Goal: Transaction & Acquisition: Obtain resource

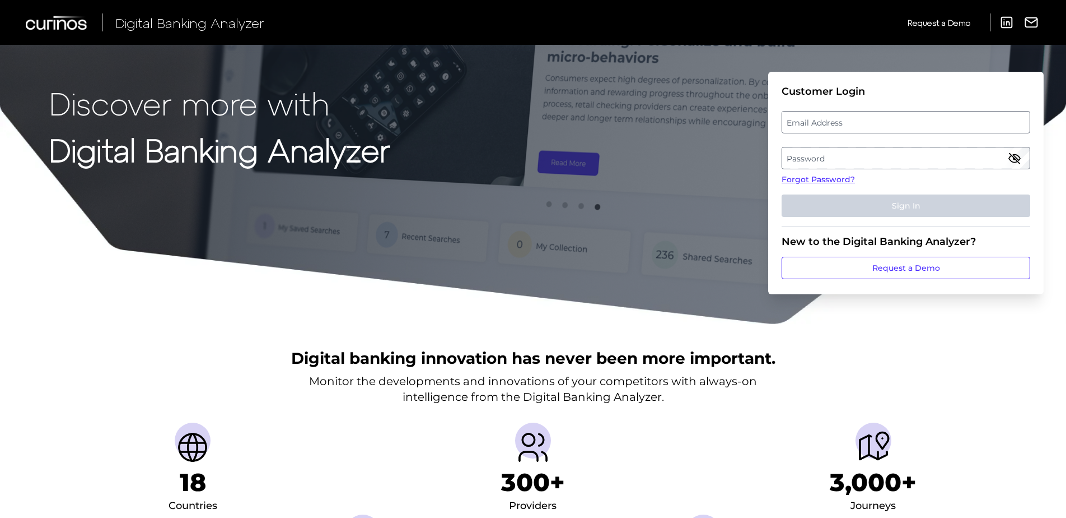
click at [861, 124] on label "Email Address" at bounding box center [905, 122] width 247 height 20
click at [861, 124] on input "email" at bounding box center [906, 122] width 249 height 22
type input "[PERSON_NAME][EMAIL_ADDRESS][PERSON_NAME][DOMAIN_NAME]"
click at [931, 152] on label "Password" at bounding box center [905, 158] width 247 height 20
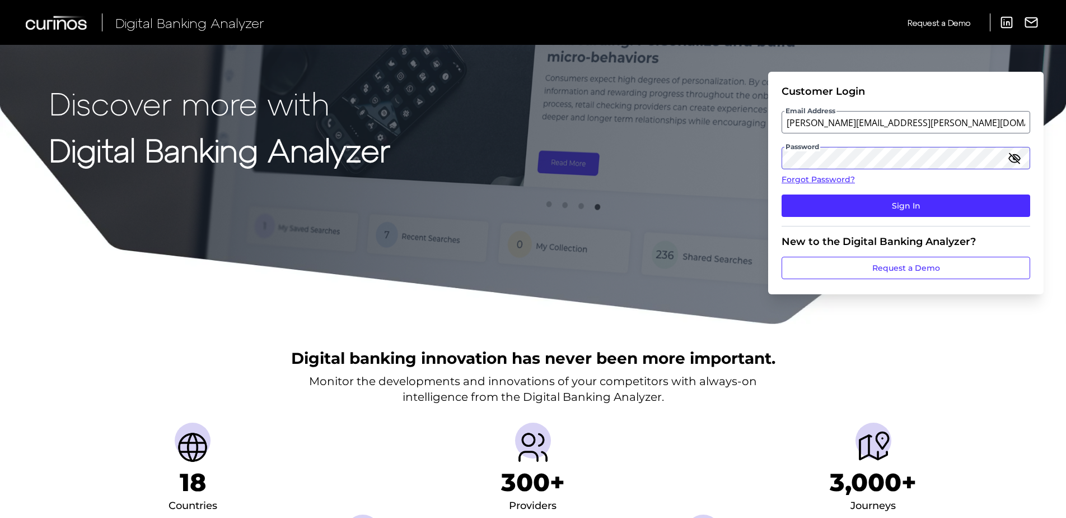
click at [782, 194] on button "Sign In" at bounding box center [906, 205] width 249 height 22
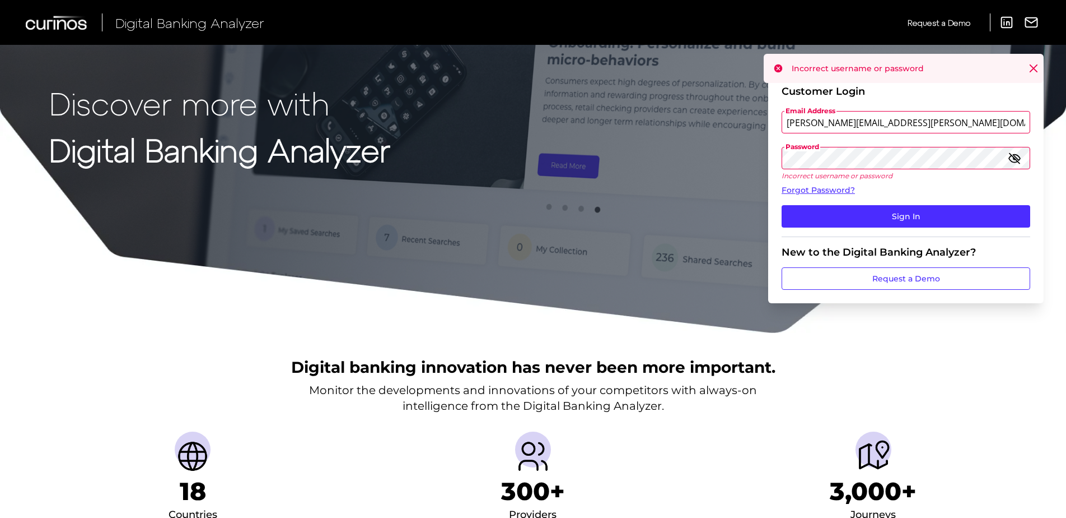
click at [1016, 159] on icon "button" at bounding box center [1015, 158] width 10 height 10
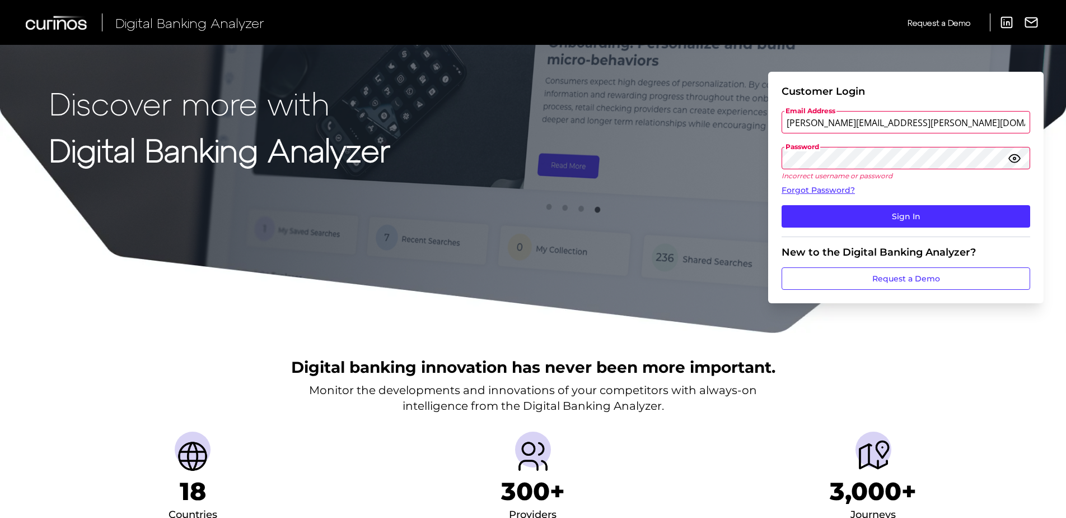
click at [734, 181] on div "Discover more with Digital Banking Analyzer Customer Login Email Address [PERSO…" at bounding box center [533, 167] width 1066 height 334
click at [782, 205] on button "Sign In" at bounding box center [906, 216] width 249 height 22
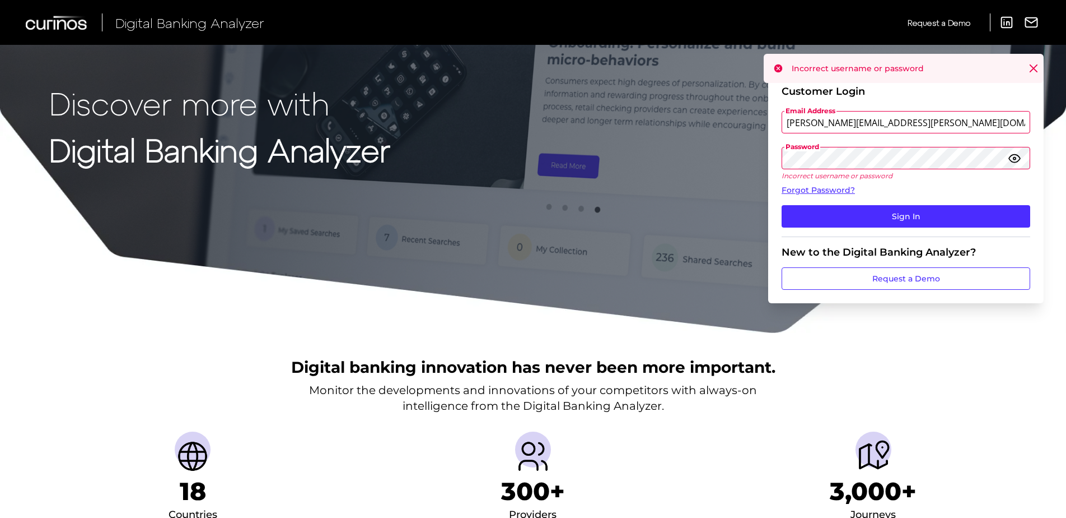
click at [718, 147] on div "Discover more with Digital Banking Analyzer Customer Login Email Address [PERSO…" at bounding box center [533, 167] width 1066 height 334
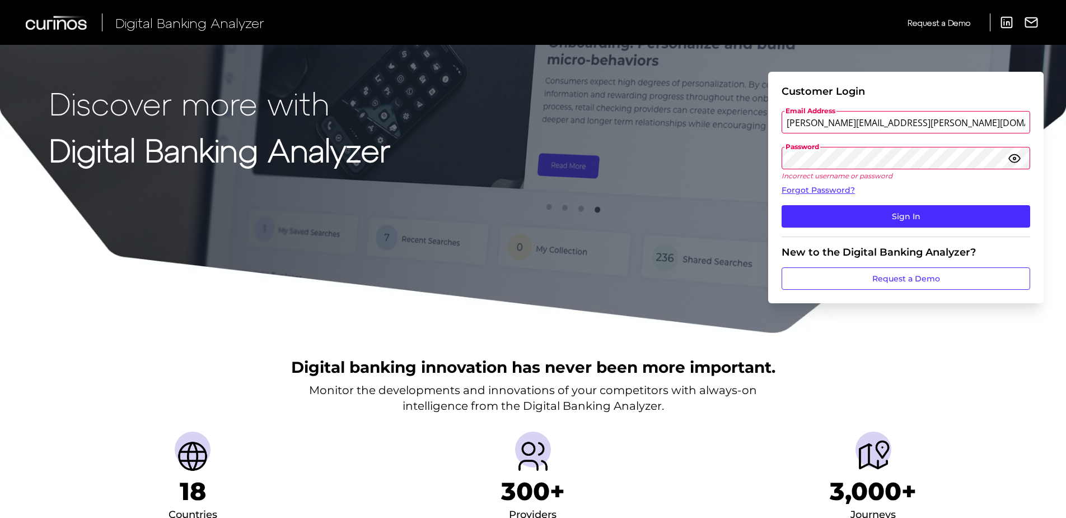
click at [782, 205] on button "Sign In" at bounding box center [906, 216] width 249 height 22
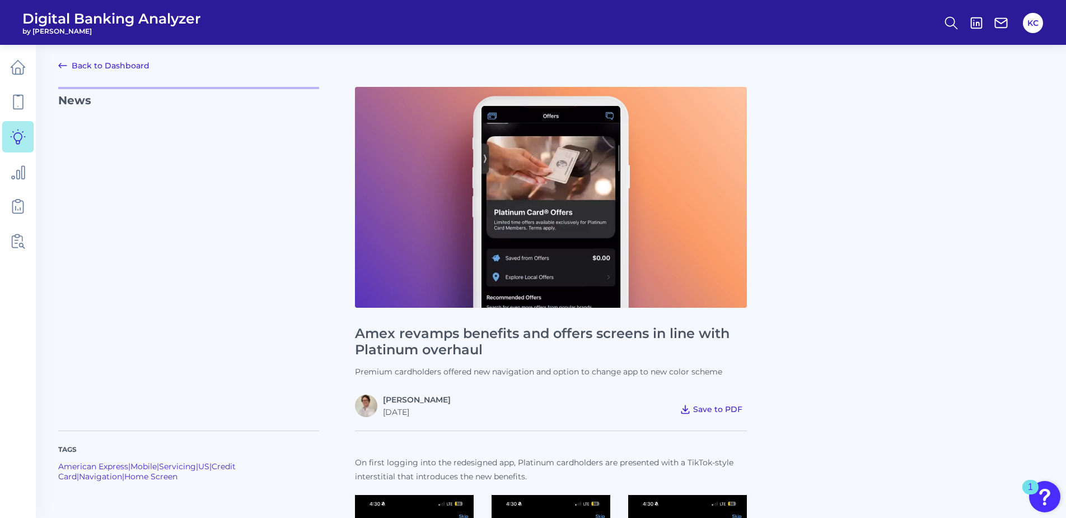
click at [727, 406] on span "Save to PDF" at bounding box center [717, 409] width 49 height 10
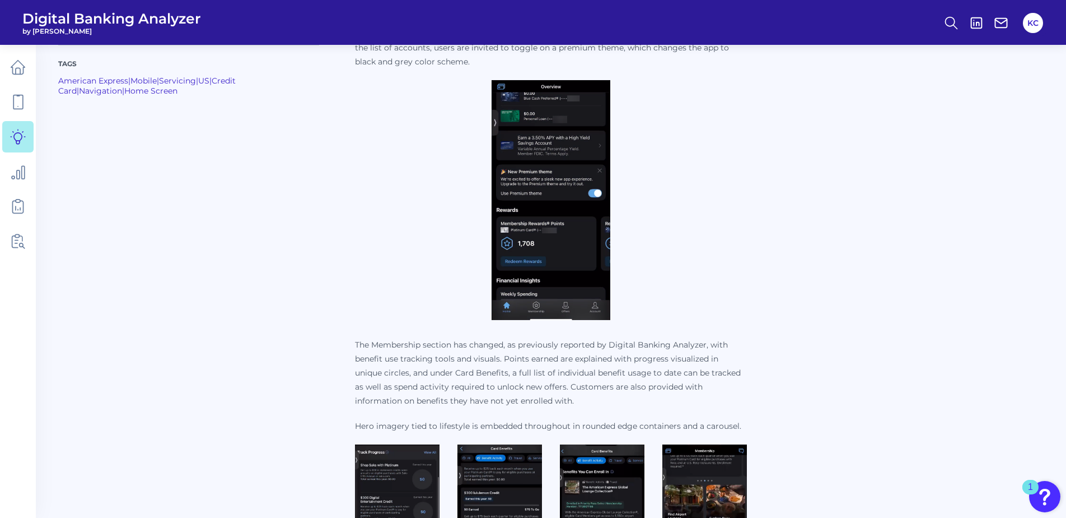
scroll to position [478, 0]
